Goal: Navigation & Orientation: Find specific page/section

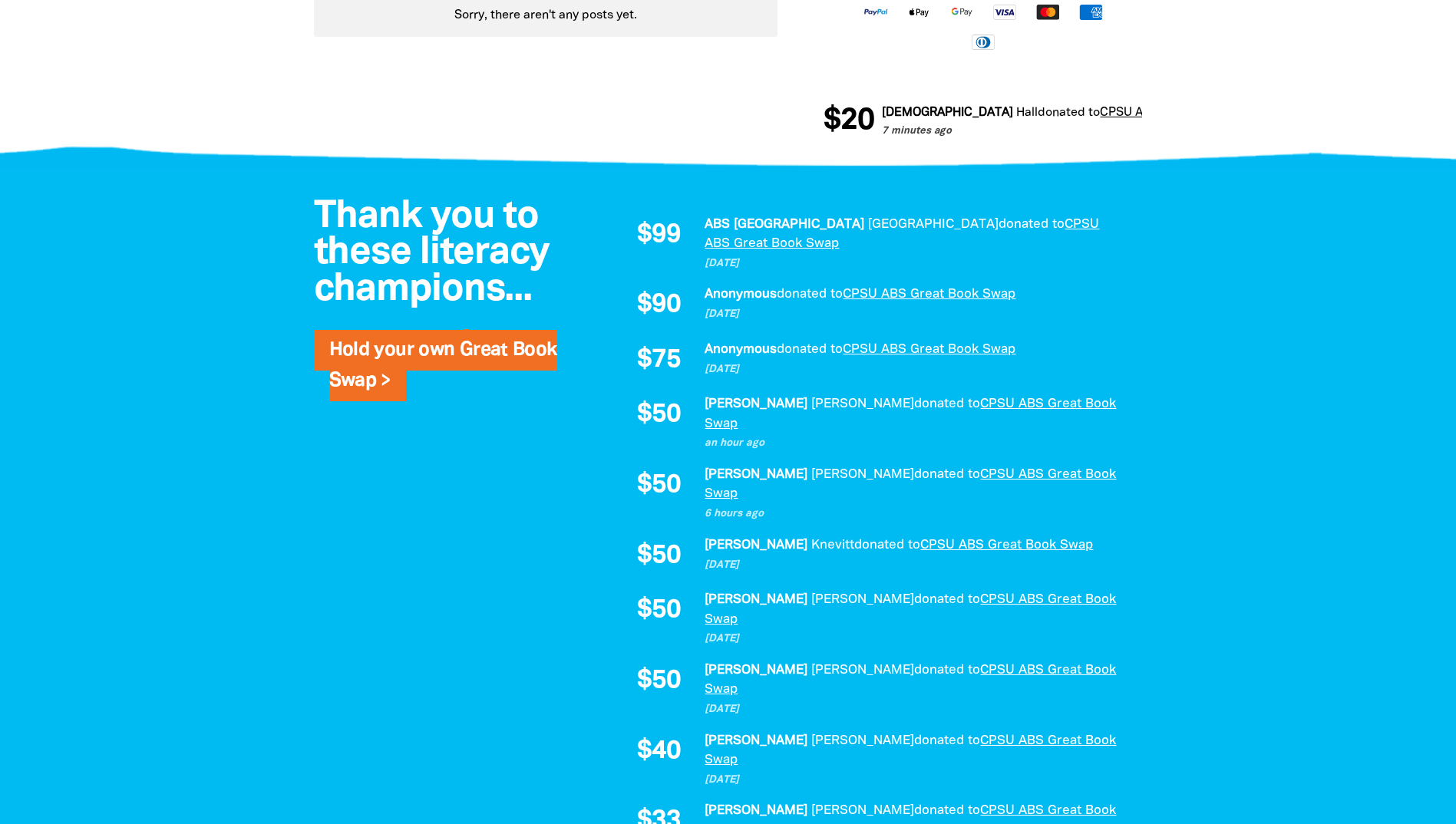
scroll to position [1074, 0]
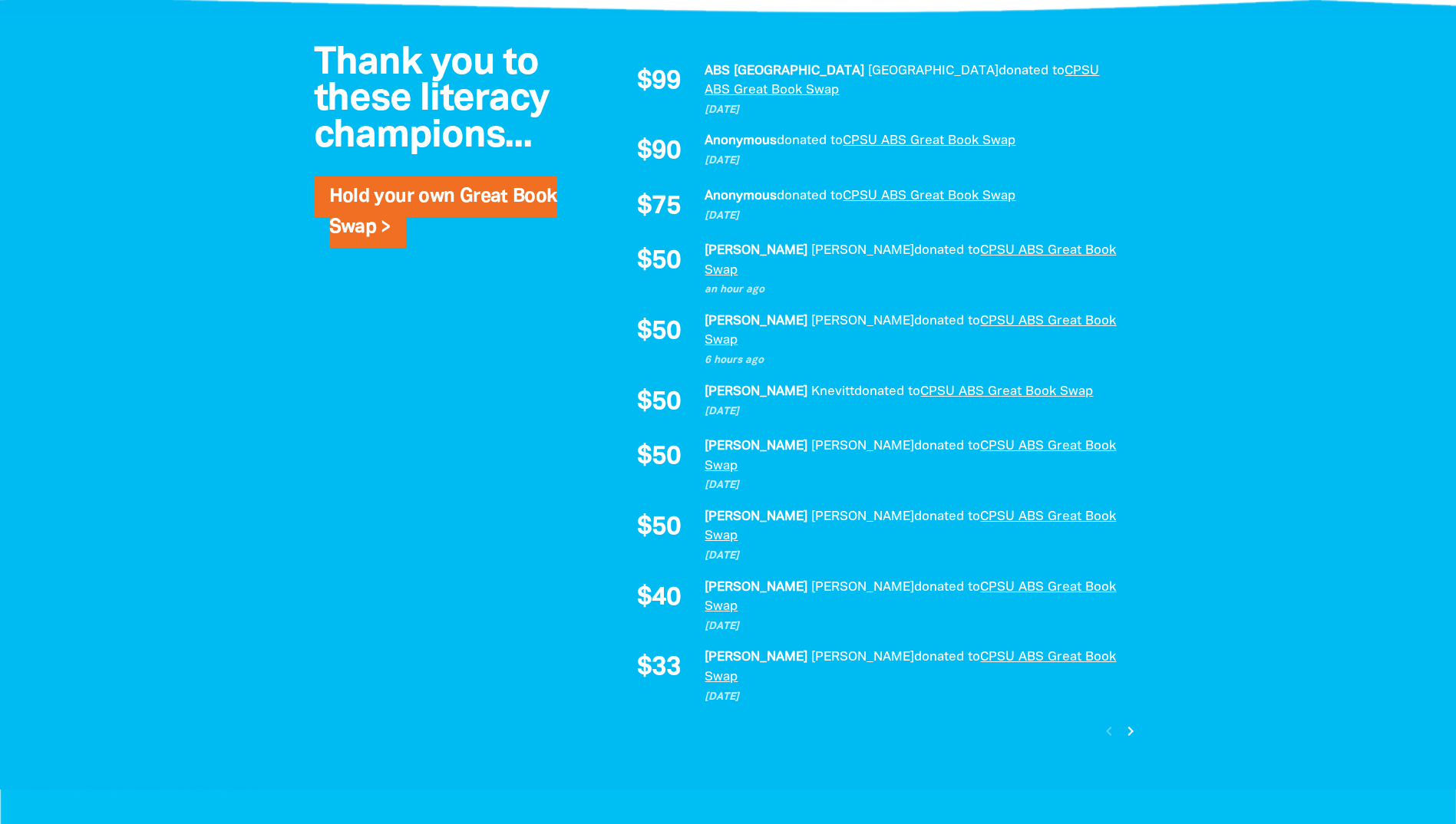
click at [1135, 722] on icon "chevron_right" at bounding box center [1131, 732] width 19 height 19
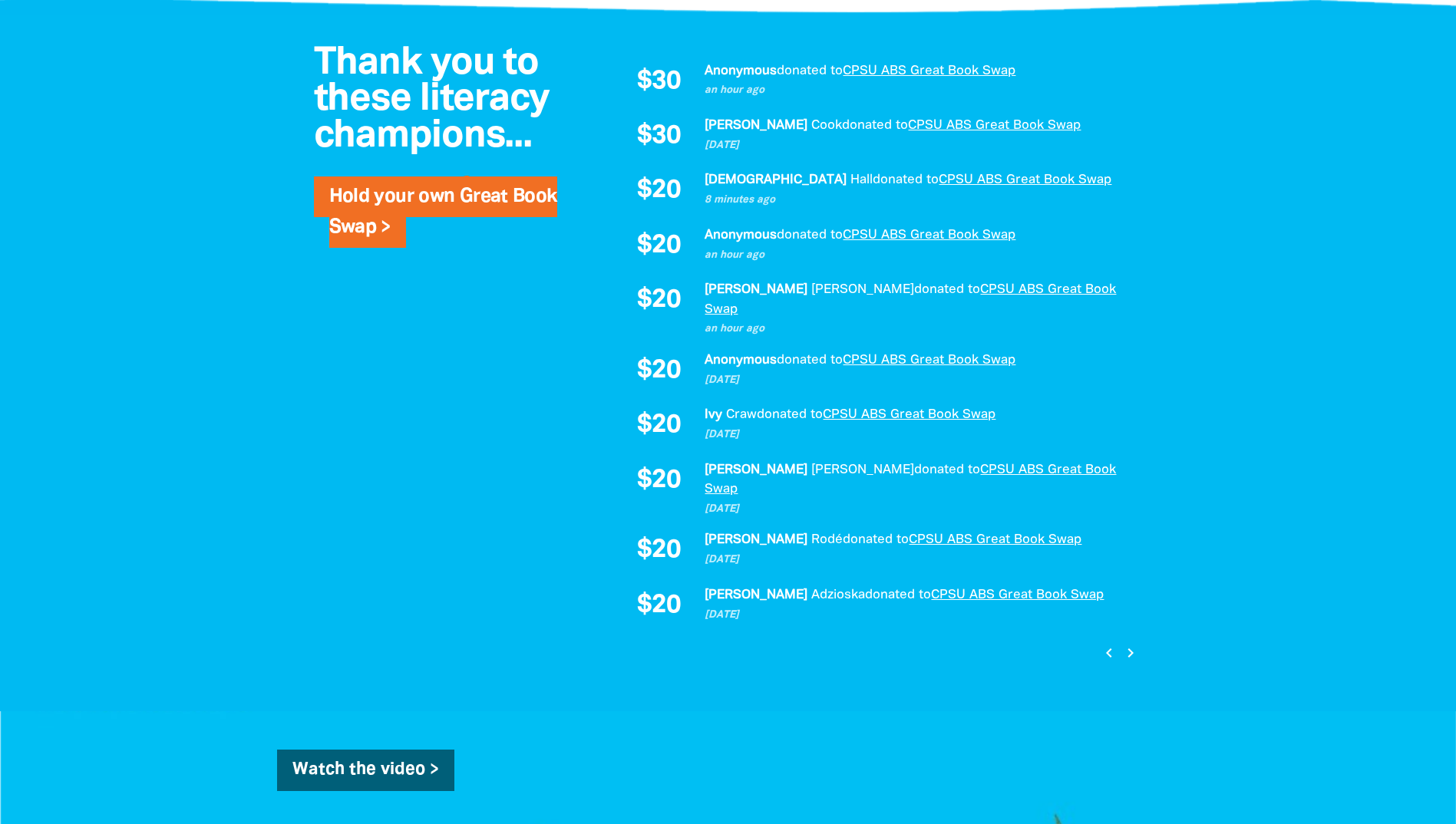
click at [1135, 644] on icon "chevron_right" at bounding box center [1131, 653] width 19 height 19
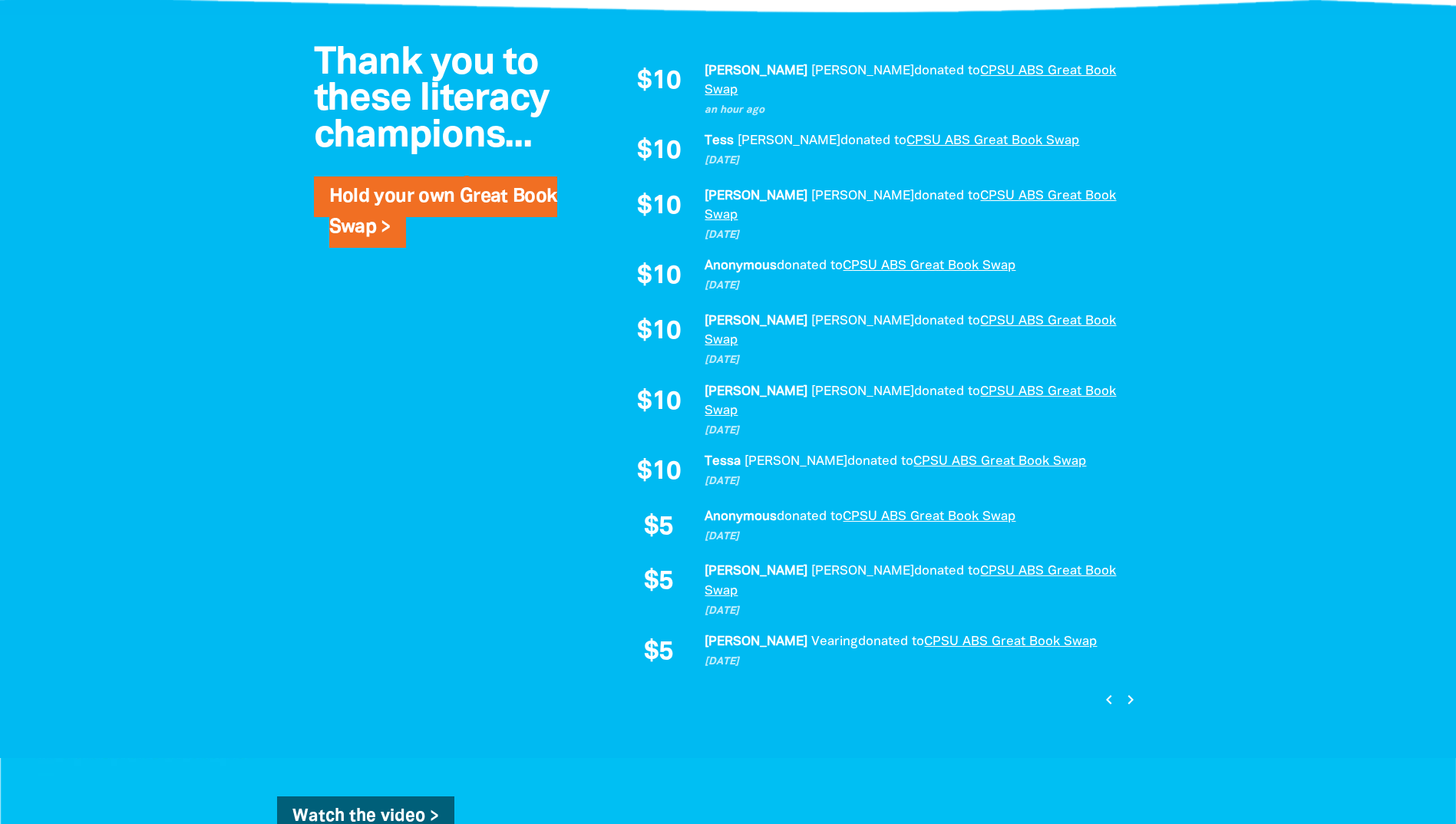
click at [1135, 690] on icon "chevron_right" at bounding box center [1131, 700] width 19 height 19
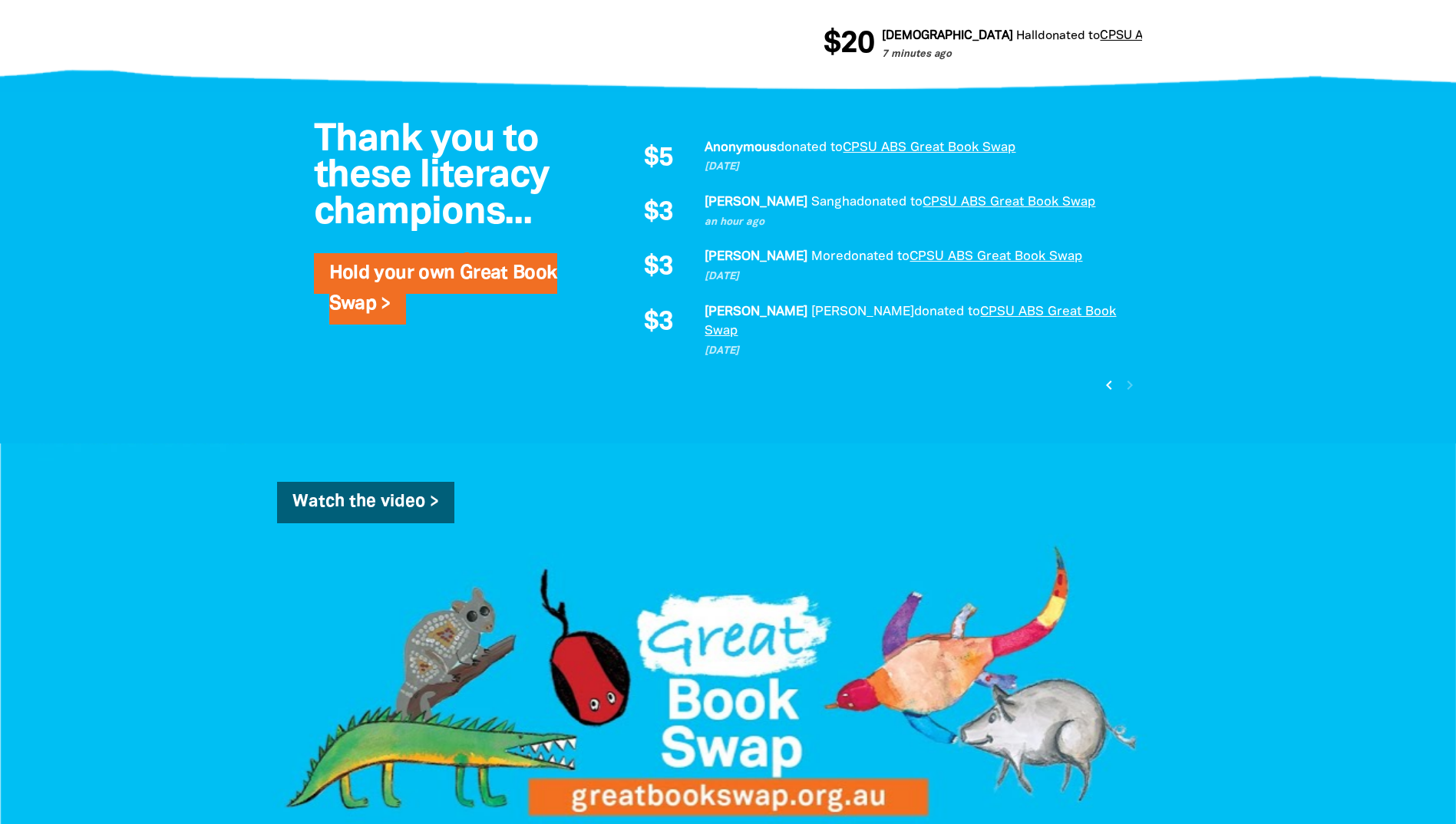
scroll to position [920, 0]
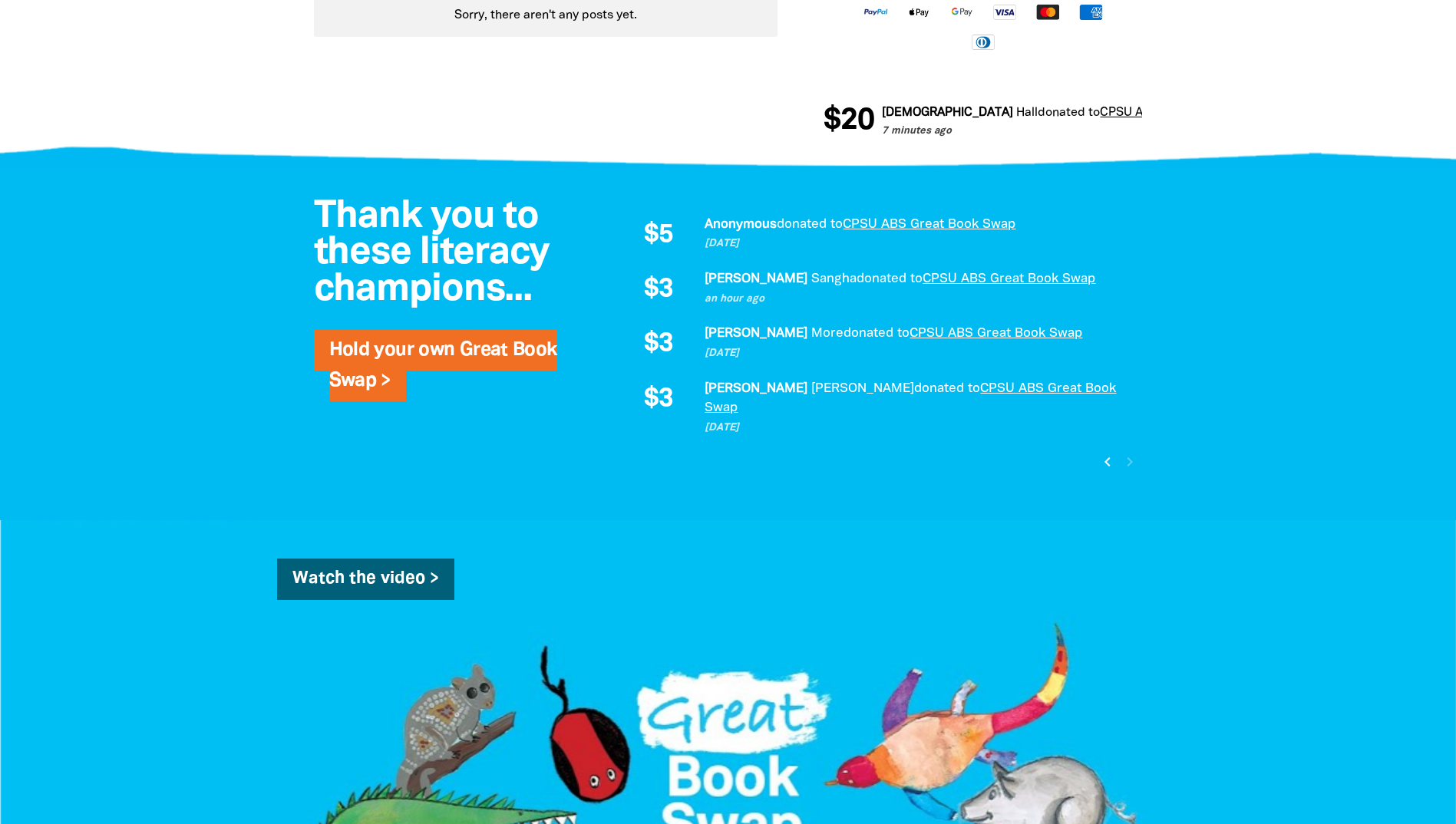
click at [1112, 453] on icon "chevron_left" at bounding box center [1107, 462] width 19 height 19
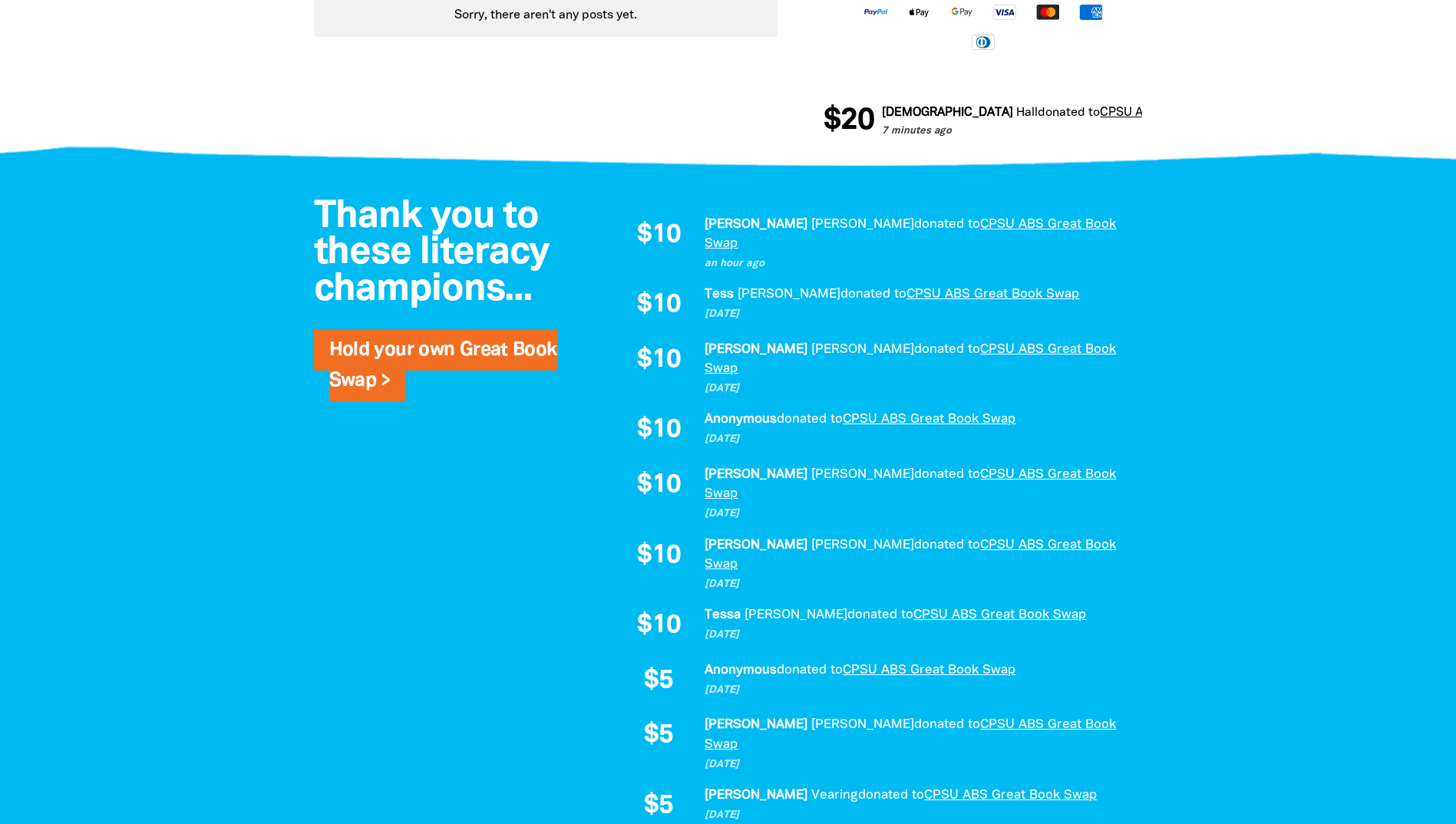
scroll to position [998, 0]
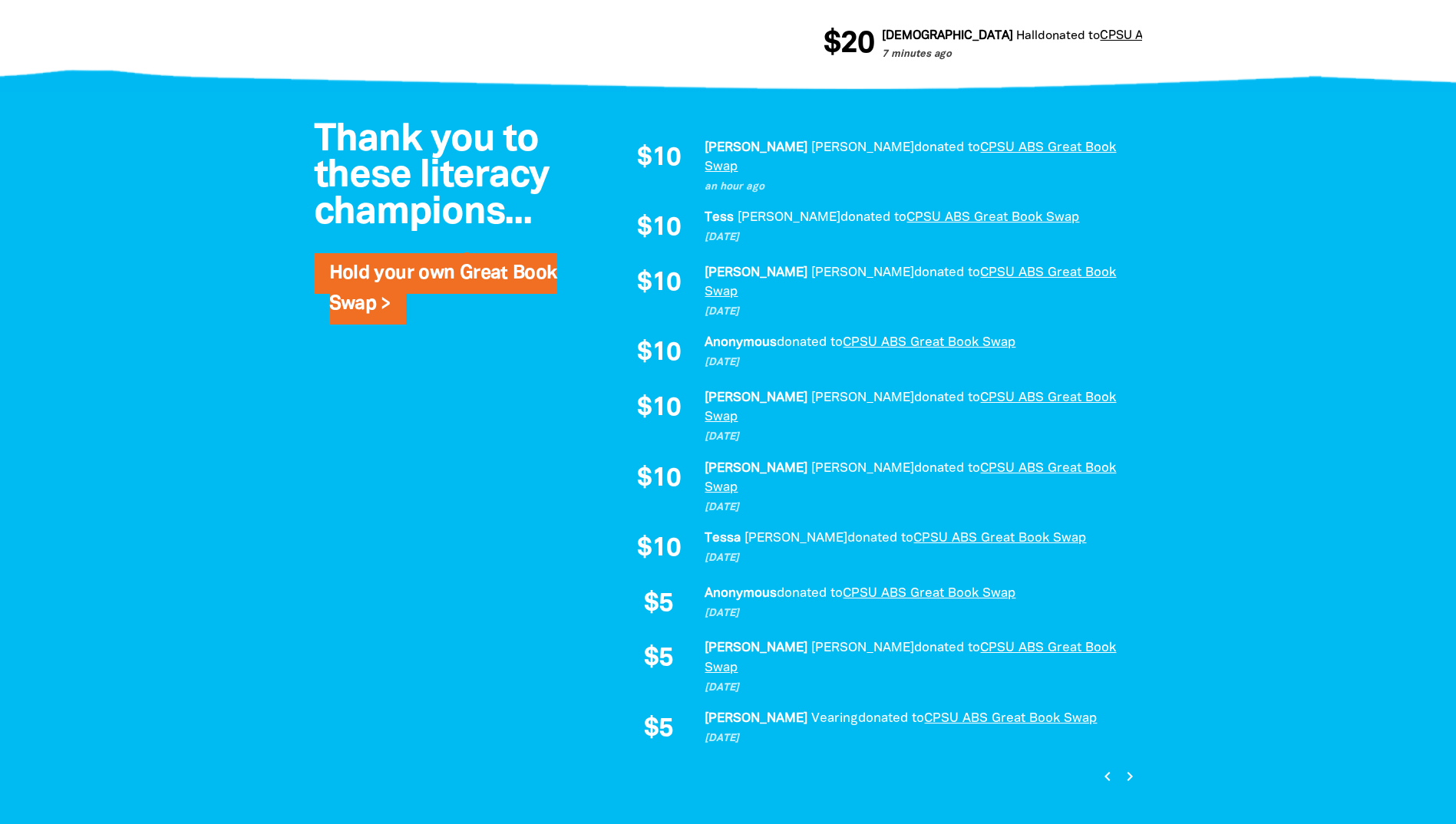
click at [1104, 767] on icon "chevron_left" at bounding box center [1107, 776] width 19 height 19
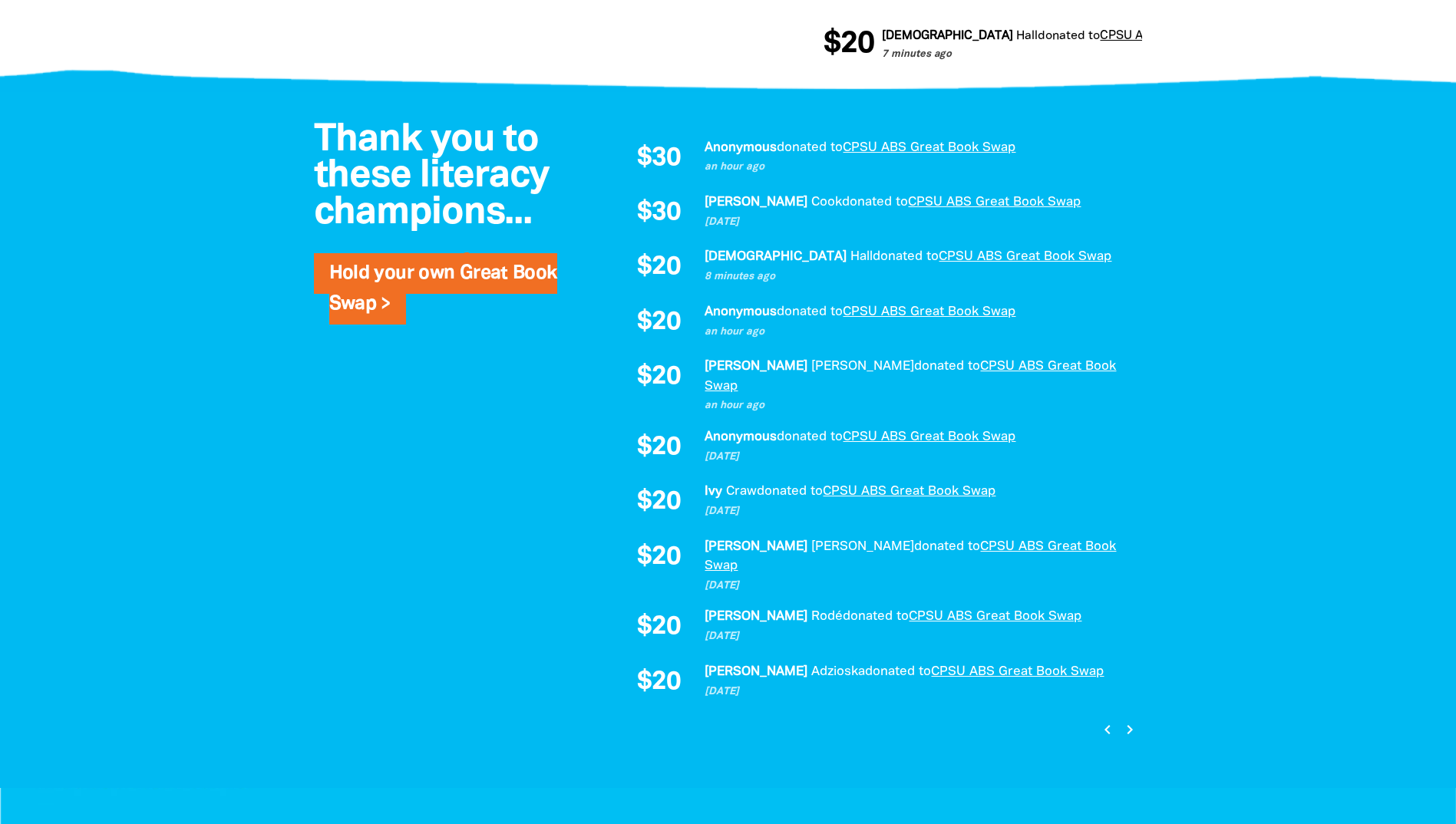
click at [1108, 720] on icon "chevron_left" at bounding box center [1107, 730] width 19 height 19
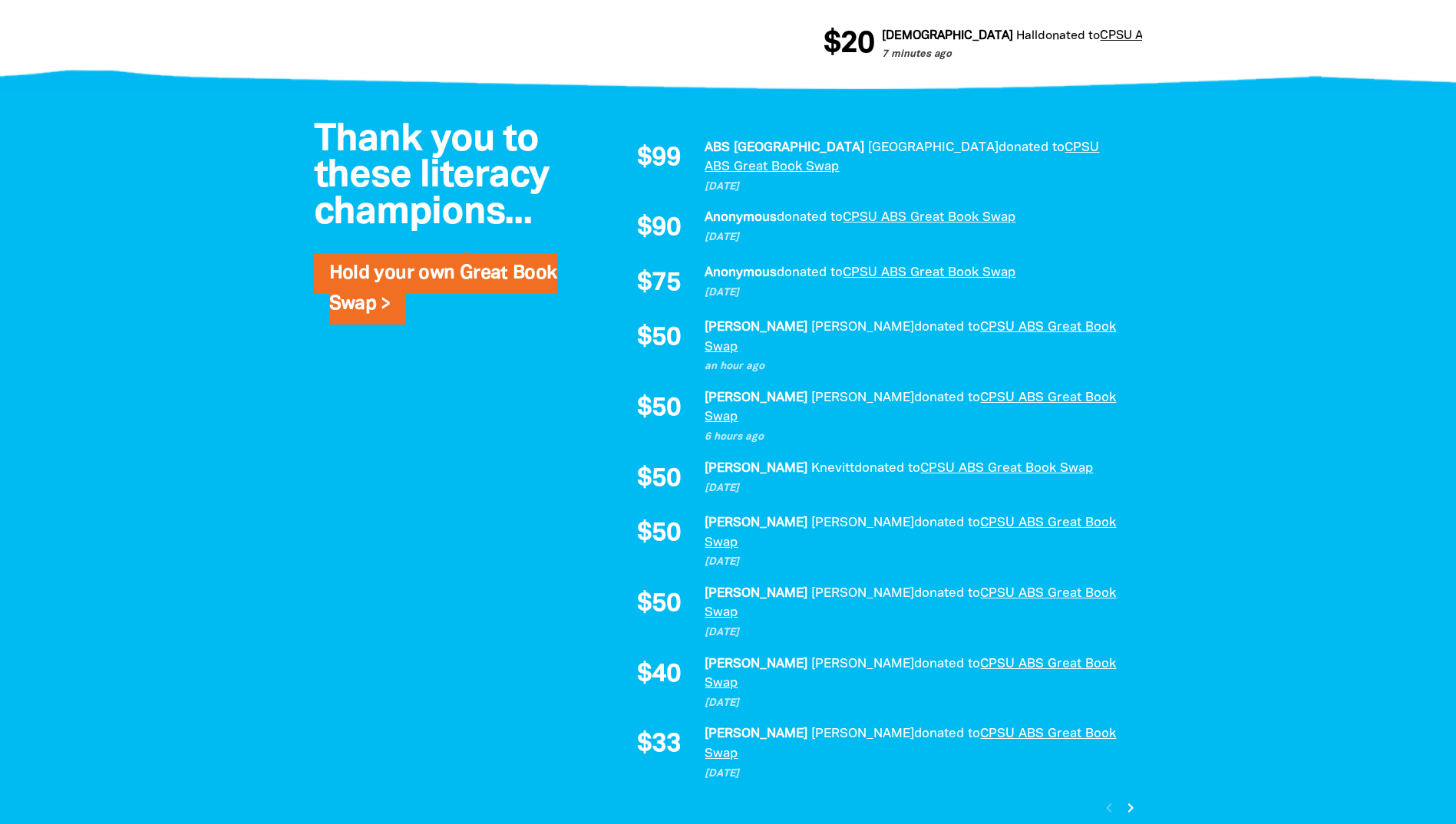
click at [1129, 799] on icon "chevron_right" at bounding box center [1131, 808] width 19 height 19
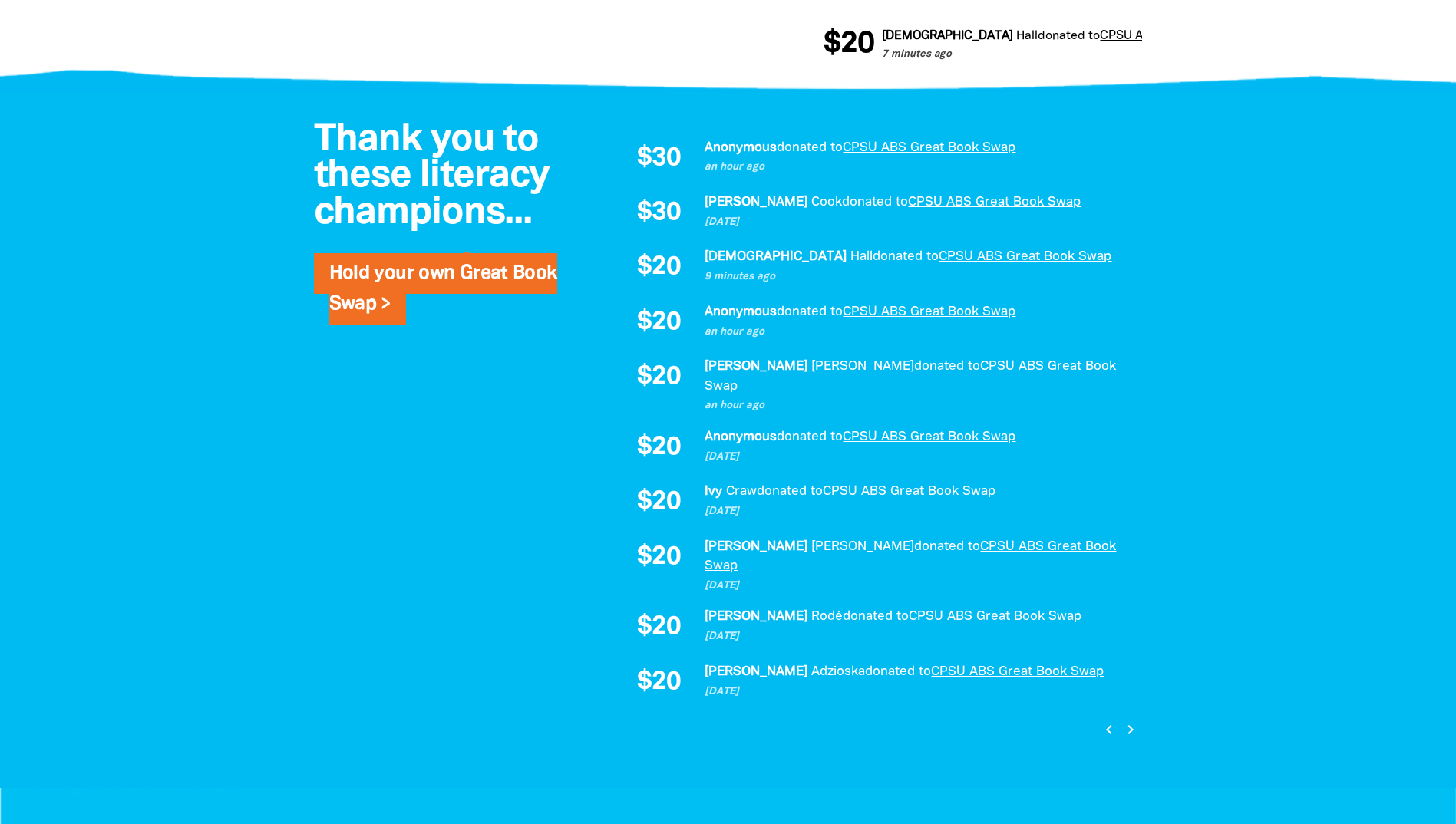
click at [1129, 720] on icon "chevron_right" at bounding box center [1131, 730] width 19 height 19
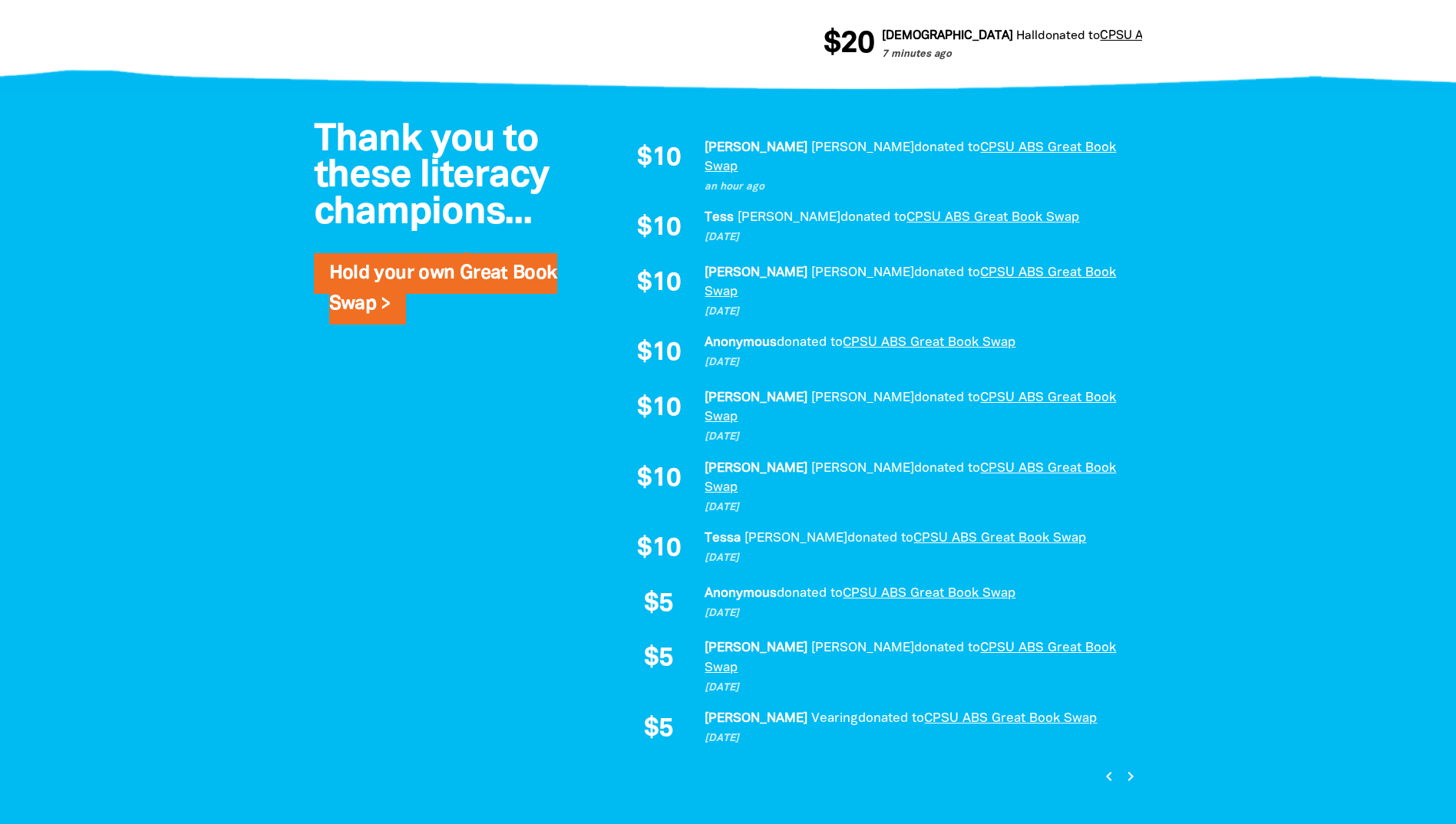
click at [1127, 767] on icon "chevron_right" at bounding box center [1131, 776] width 19 height 19
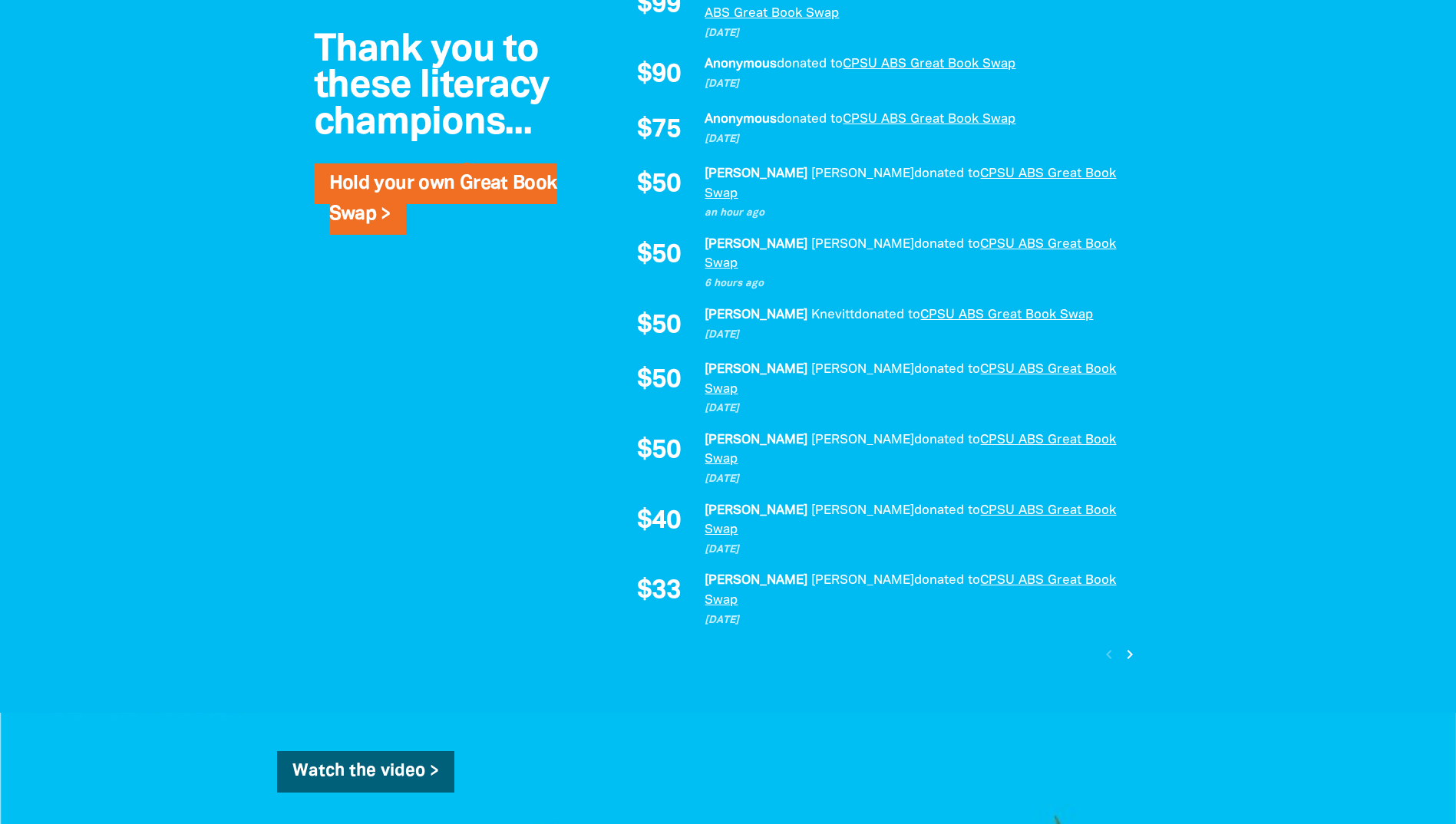
scroll to position [767, 0]
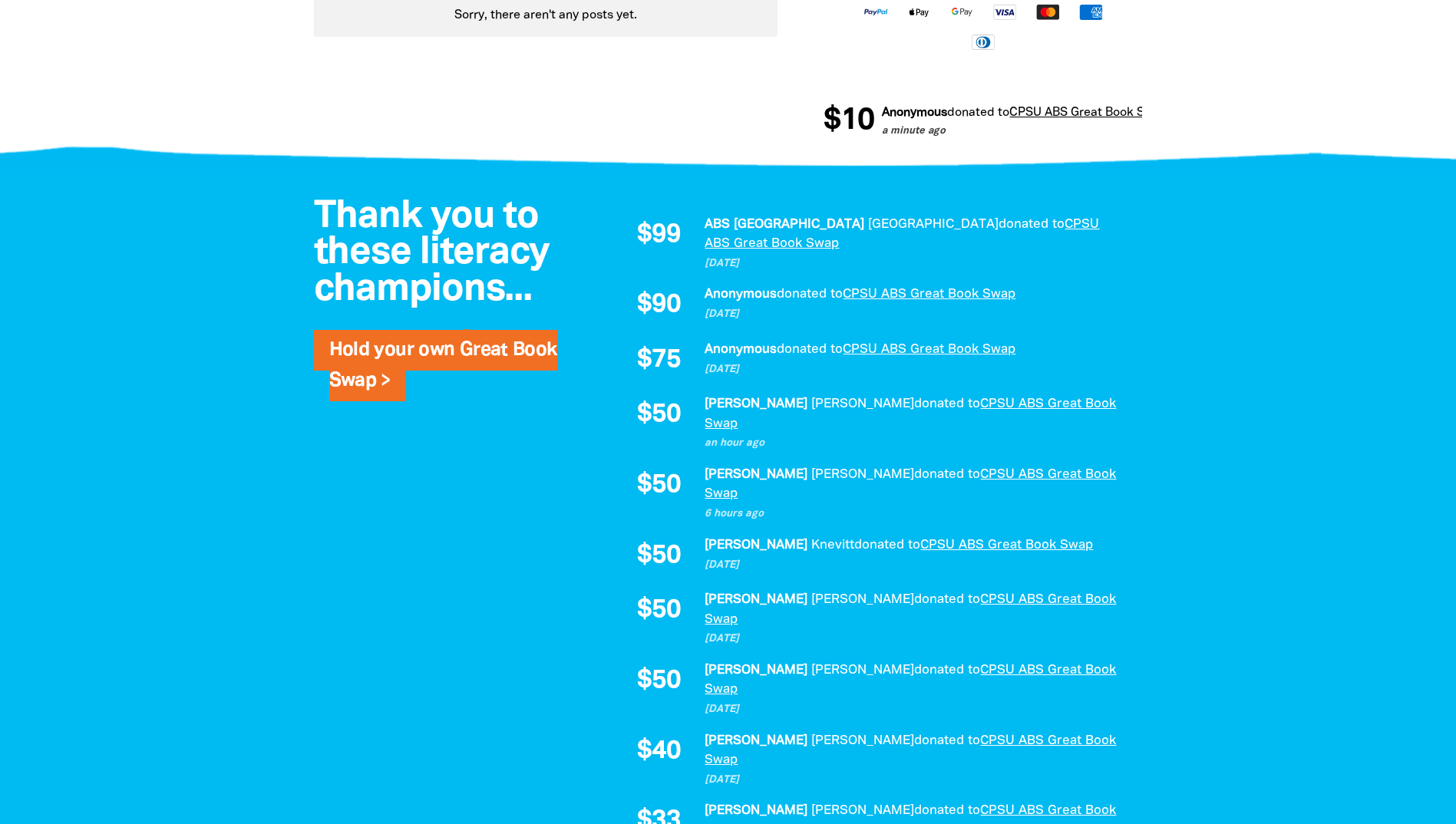
scroll to position [1074, 0]
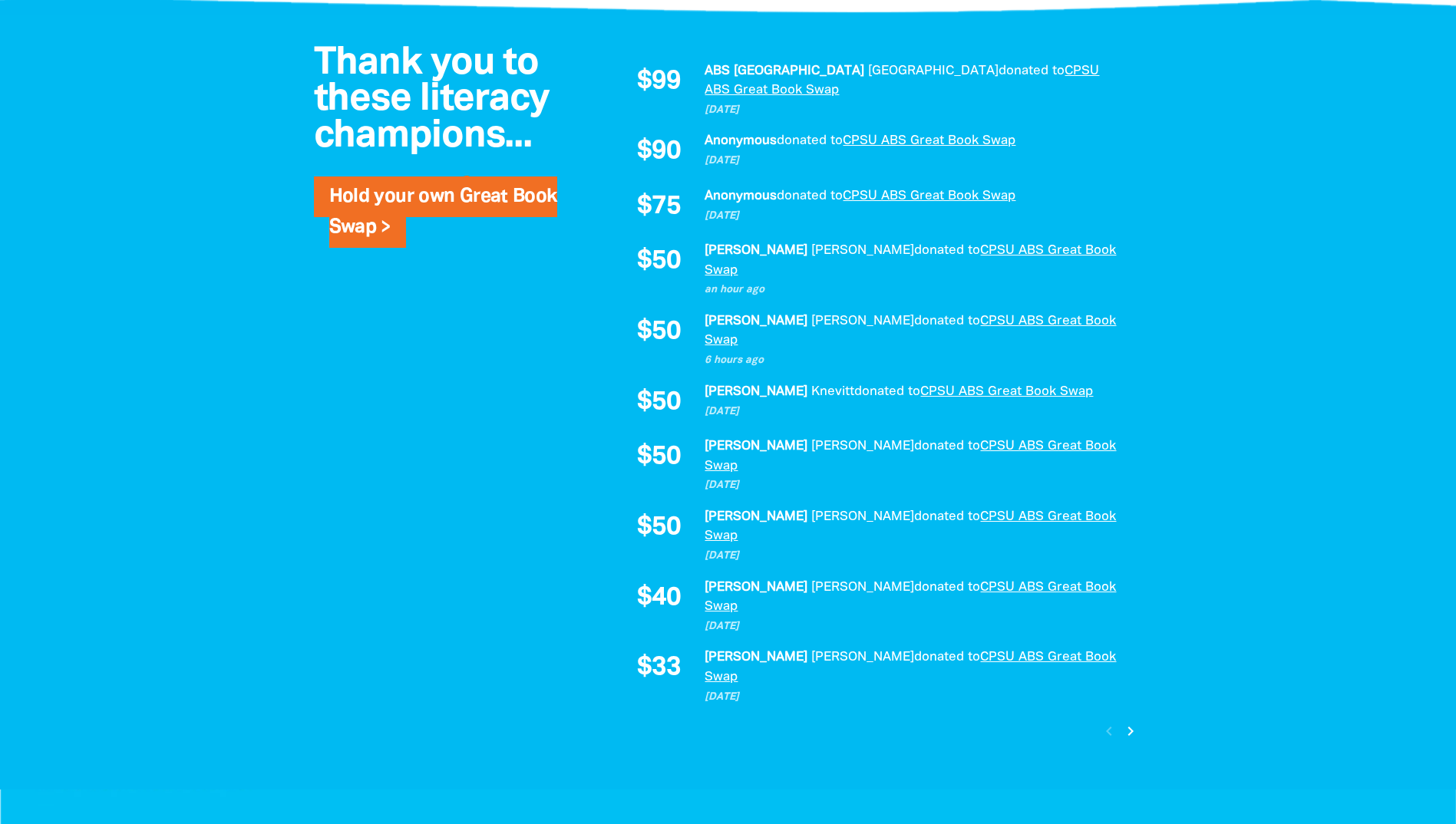
click at [1137, 722] on icon "chevron_right" at bounding box center [1131, 732] width 19 height 19
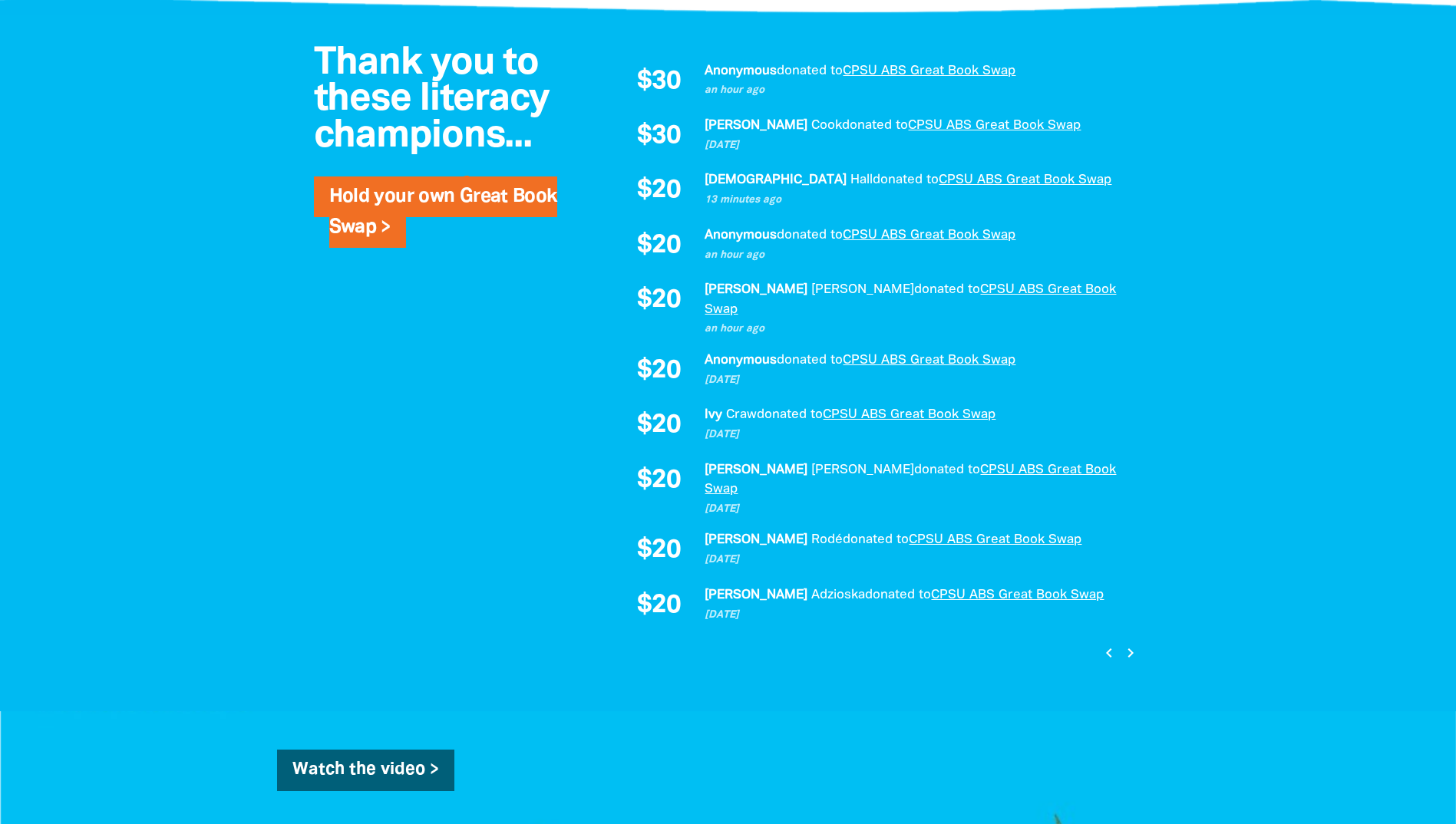
click at [1137, 644] on icon "chevron_right" at bounding box center [1131, 653] width 19 height 19
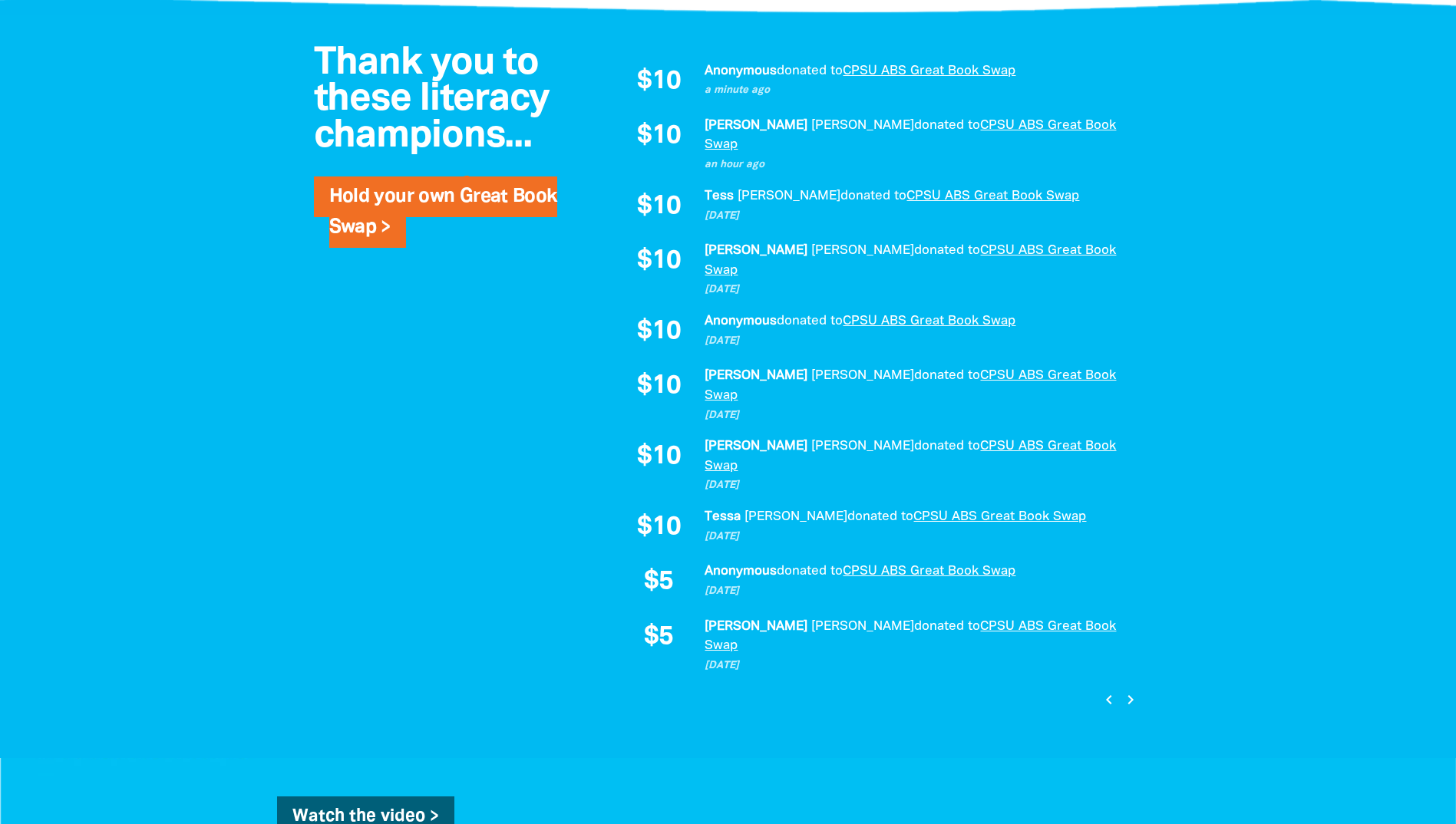
click at [1137, 690] on icon "chevron_right" at bounding box center [1131, 700] width 19 height 19
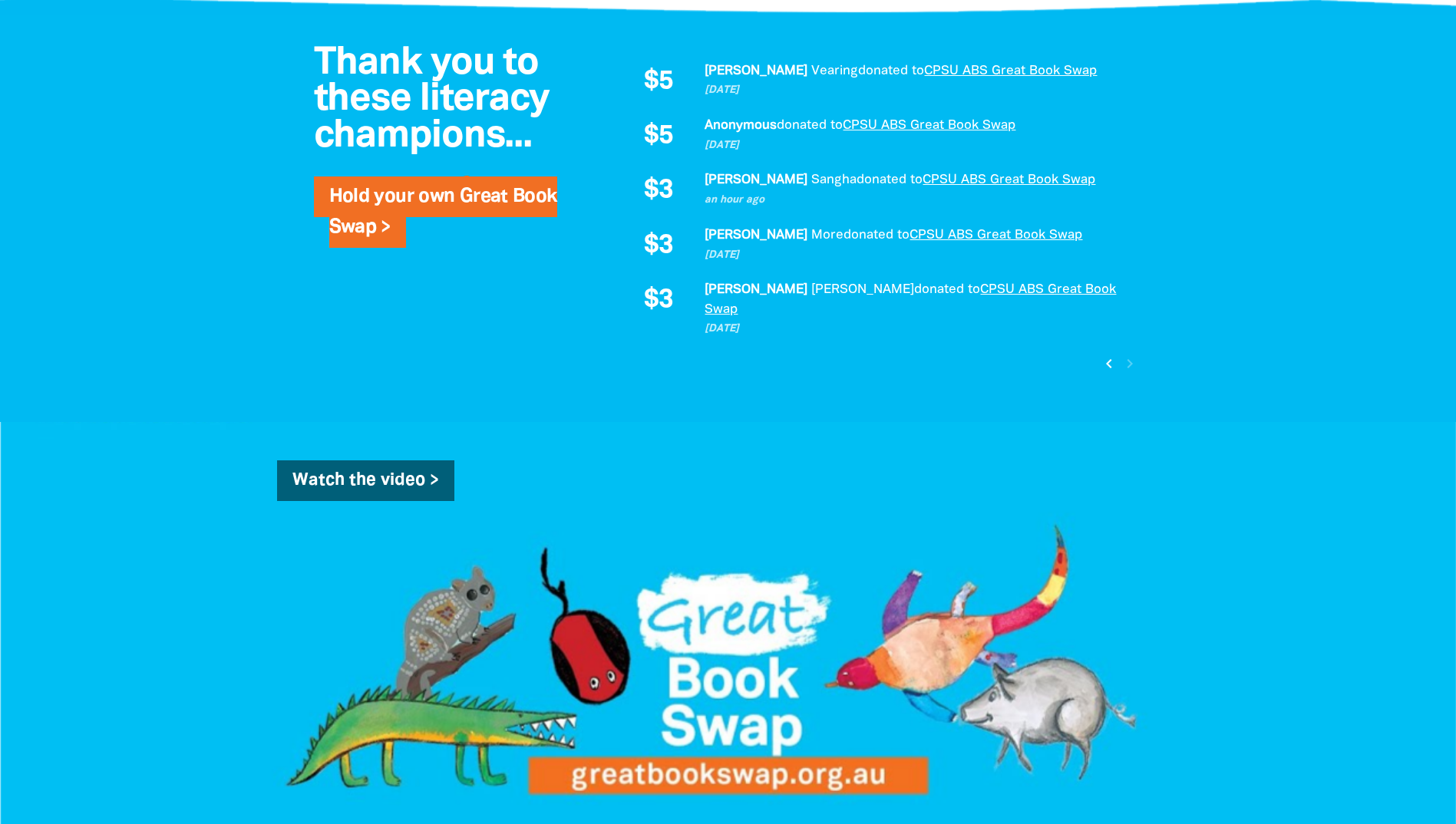
scroll to position [844, 0]
